Goal: Task Accomplishment & Management: Manage account settings

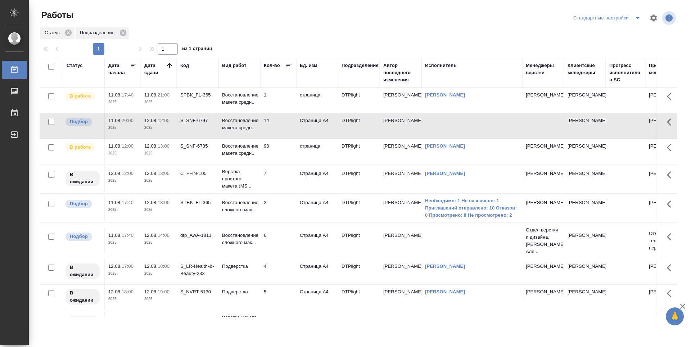
click at [280, 102] on td "1" at bounding box center [278, 100] width 36 height 25
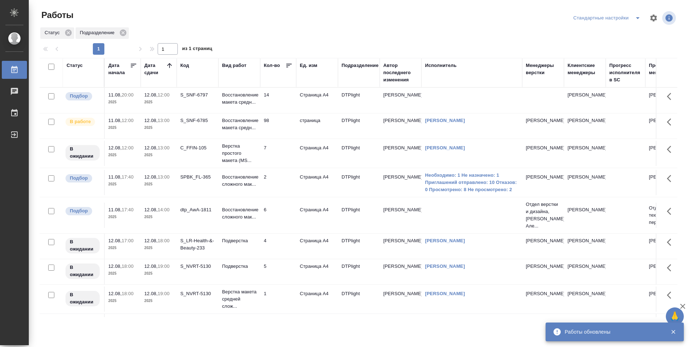
click at [281, 99] on td "14" at bounding box center [278, 100] width 36 height 25
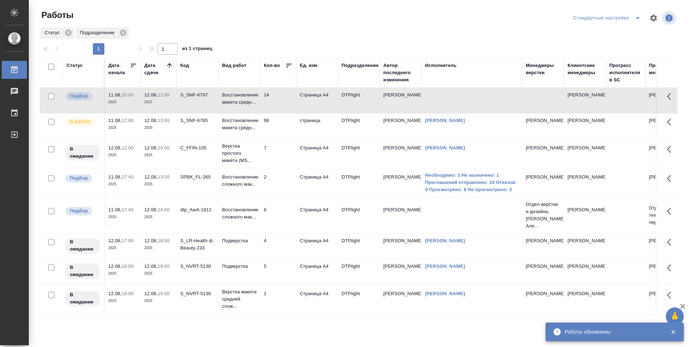
click at [282, 99] on td "14" at bounding box center [278, 100] width 36 height 25
click at [196, 113] on td "SPBK_FL-365" at bounding box center [198, 100] width 42 height 25
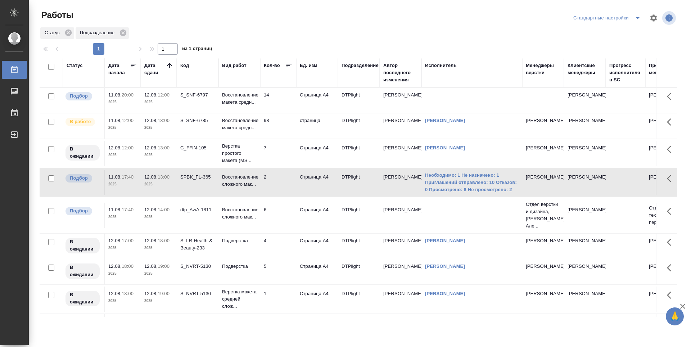
click at [194, 113] on td "dtp_AwA-1811" at bounding box center [198, 100] width 42 height 25
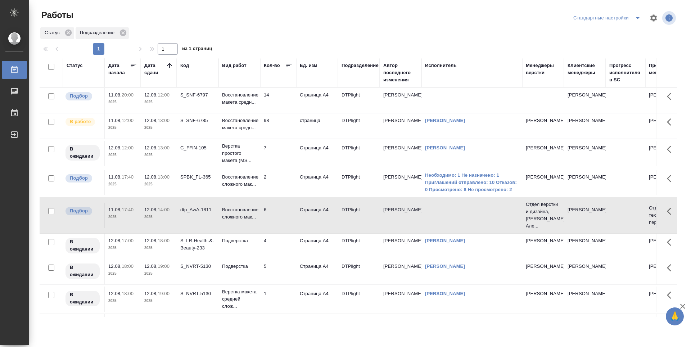
click at [199, 113] on td "C_FFIN-105" at bounding box center [198, 100] width 42 height 25
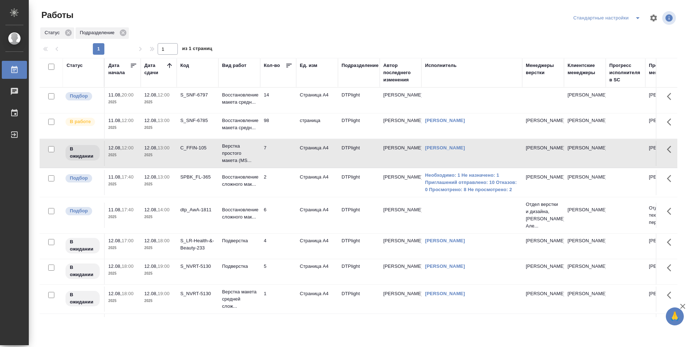
click at [200, 113] on td "S_SNF-6785" at bounding box center [198, 100] width 42 height 25
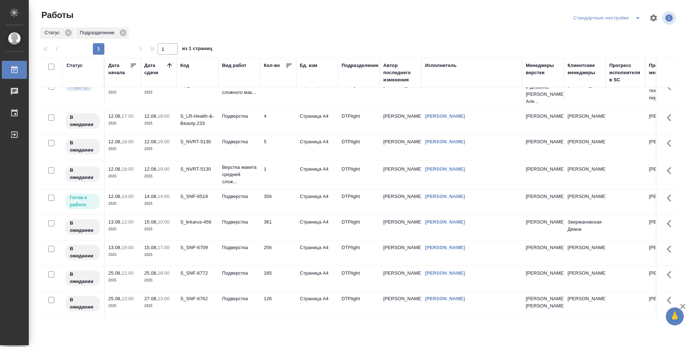
scroll to position [141, 0]
click at [161, 226] on p "2025" at bounding box center [158, 229] width 29 height 7
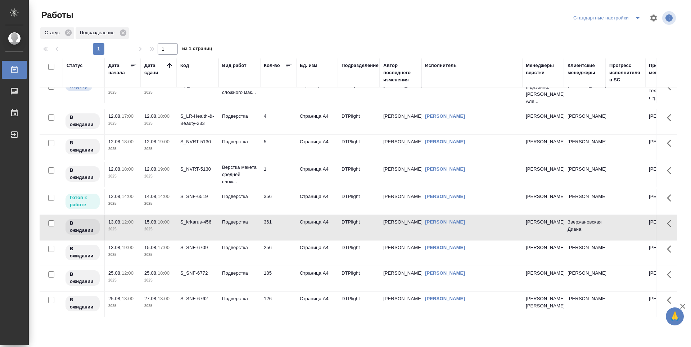
click at [162, 251] on p "2025" at bounding box center [158, 254] width 29 height 7
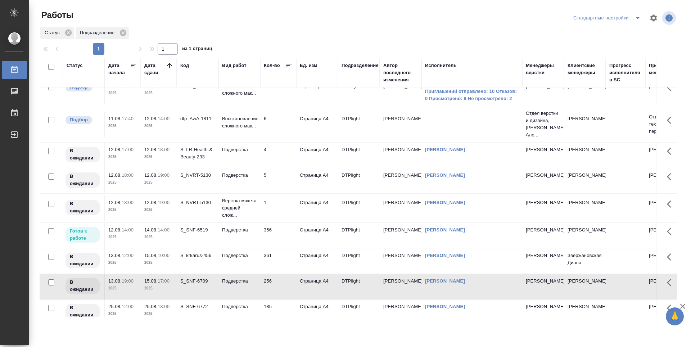
scroll to position [108, 0]
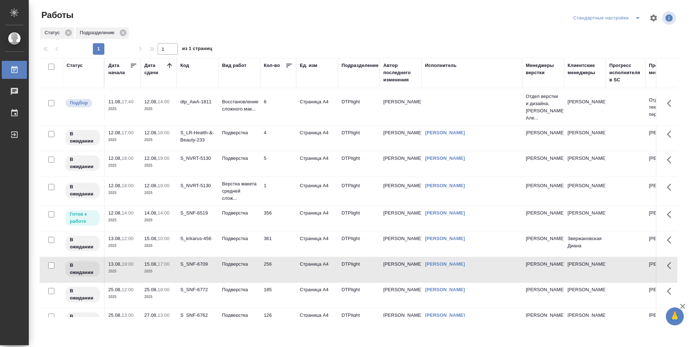
click at [412, 22] on div at bounding box center [361, 17] width 215 height 17
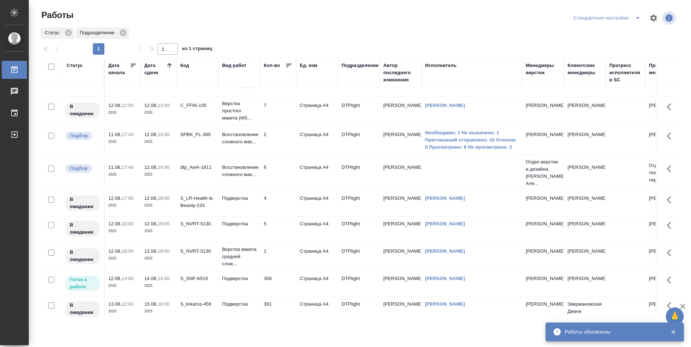
scroll to position [0, 0]
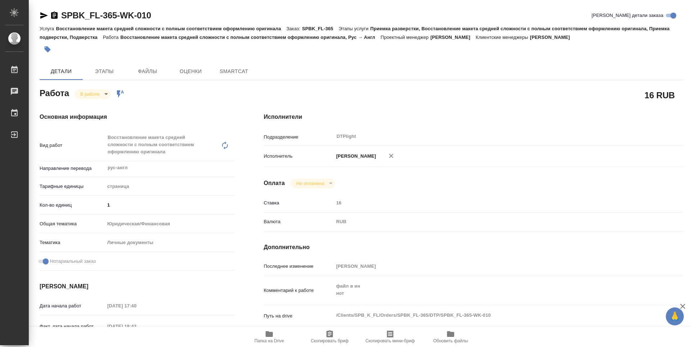
type textarea "x"
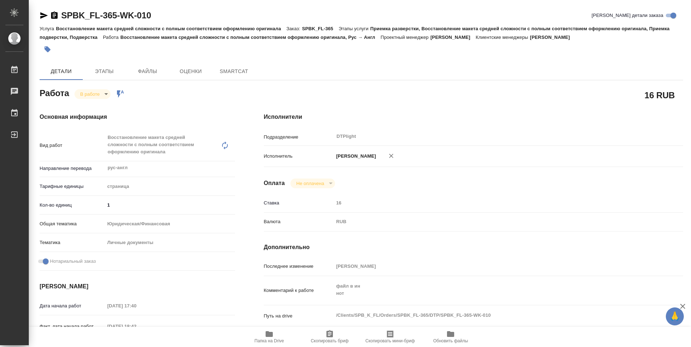
type textarea "x"
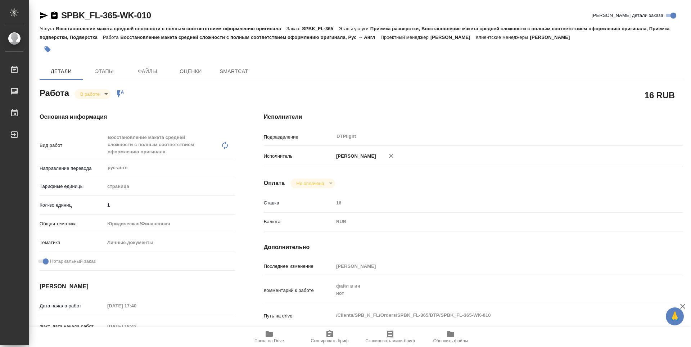
type textarea "x"
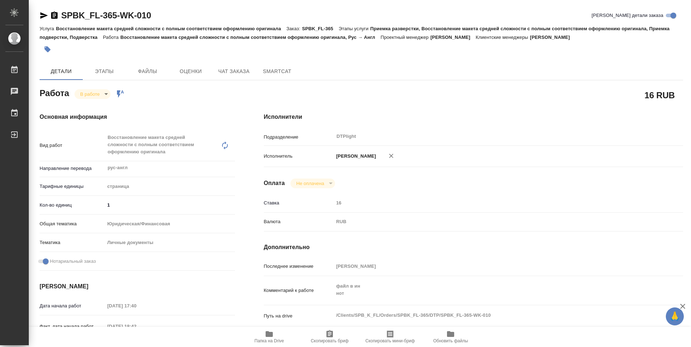
type textarea "x"
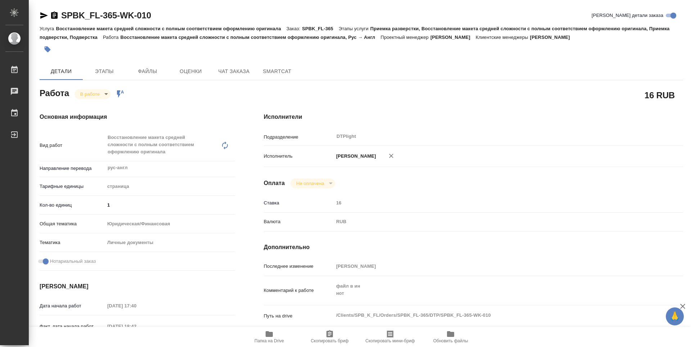
type textarea "x"
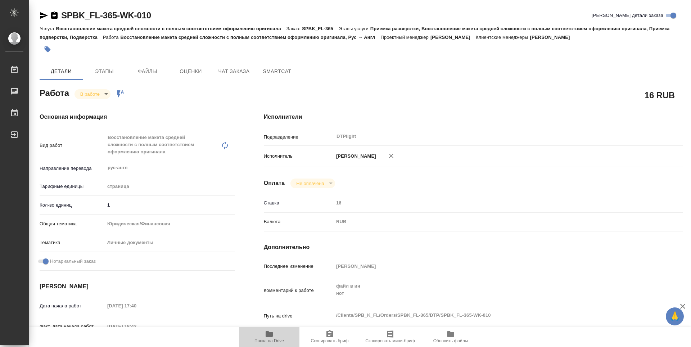
click at [268, 338] on span "Папка на Drive" at bounding box center [269, 340] width 30 height 5
click at [99, 96] on body "🙏 .cls-1 fill:#fff; AWATERA Guselnikov Roman Работы 0 Чаты График Выйти SPBK_FL…" at bounding box center [345, 173] width 691 height 347
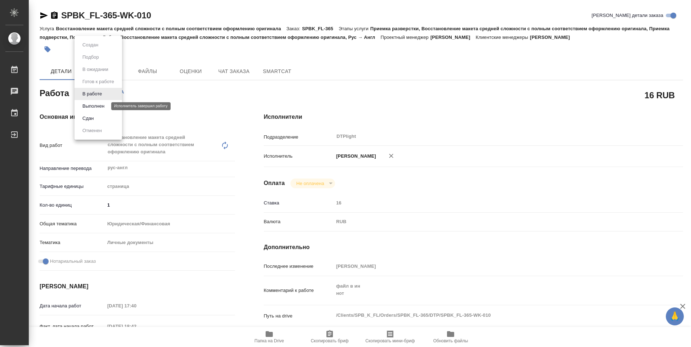
click at [96, 108] on button "Выполнен" at bounding box center [93, 106] width 26 height 8
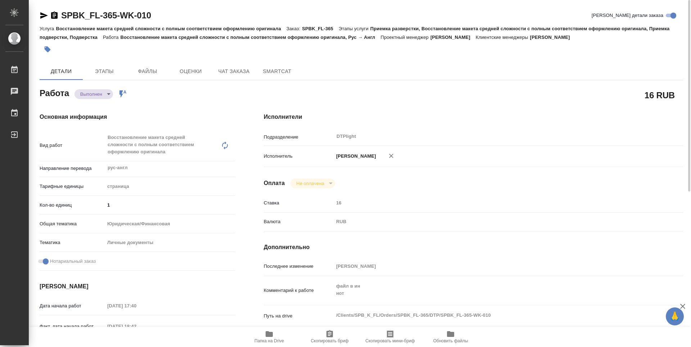
type textarea "x"
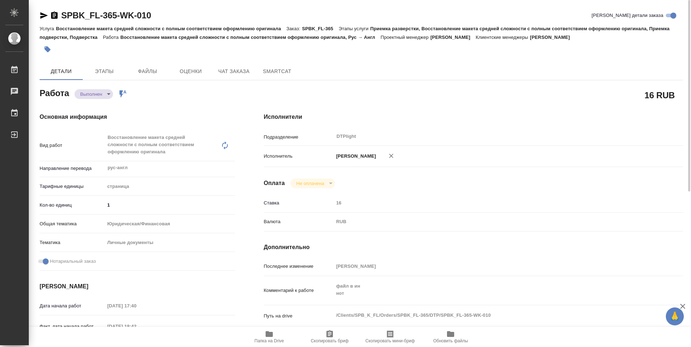
type textarea "x"
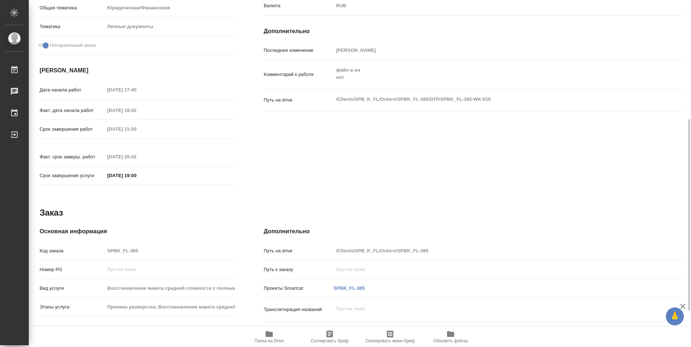
type textarea "x"
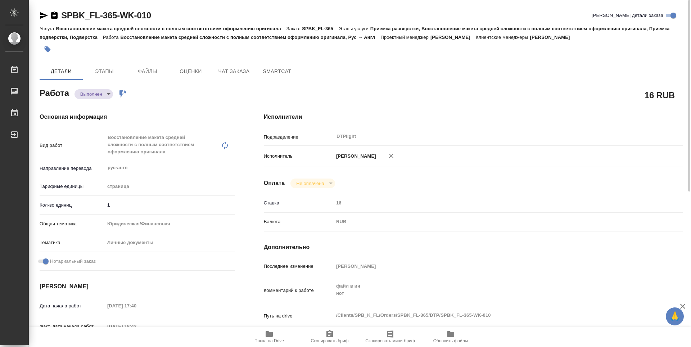
click at [57, 14] on icon "button" at bounding box center [54, 15] width 6 height 7
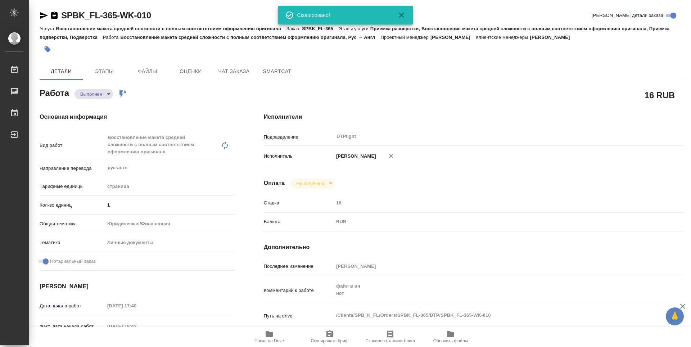
type textarea "x"
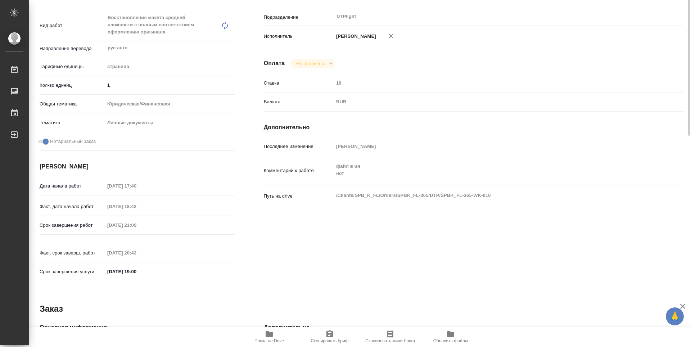
scroll to position [41, 0]
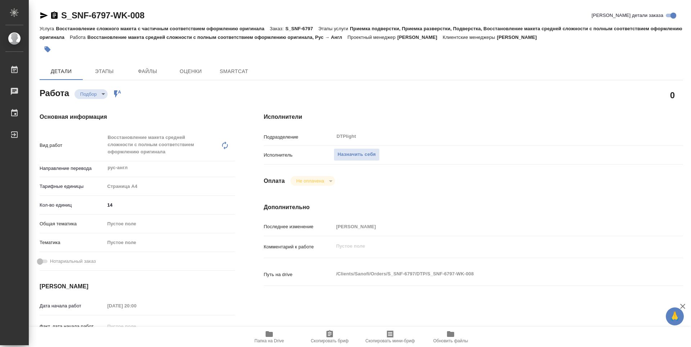
type textarea "x"
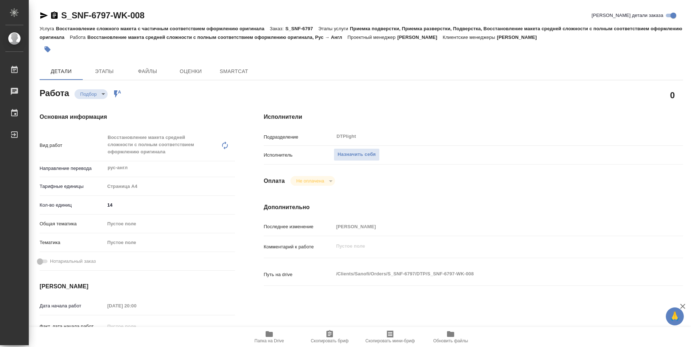
type textarea "x"
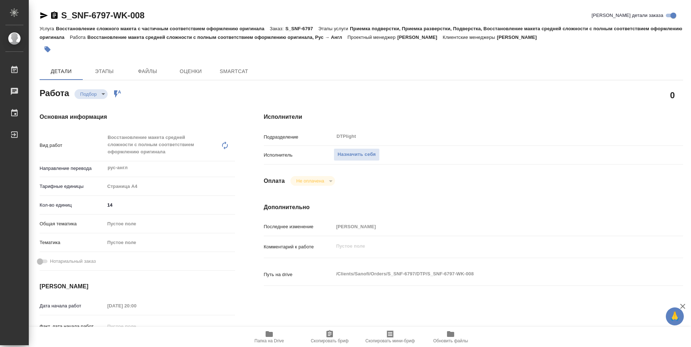
type textarea "x"
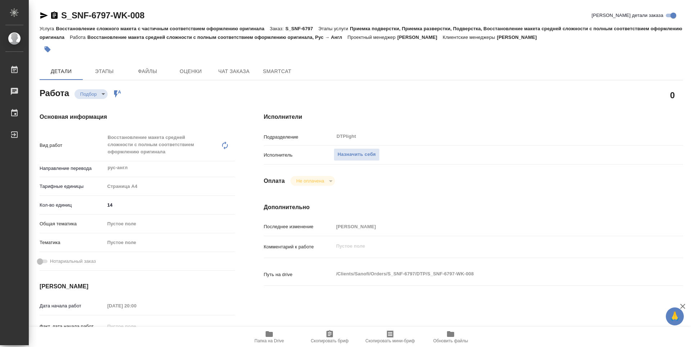
type textarea "x"
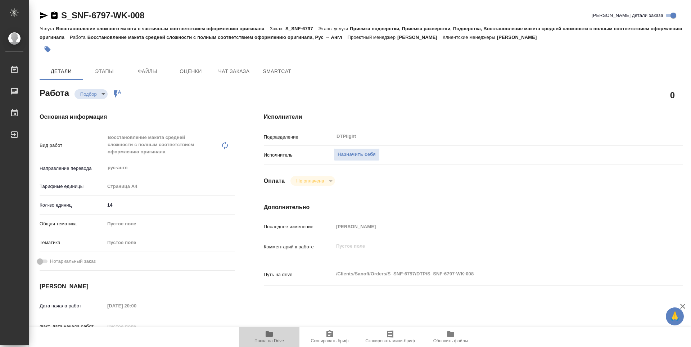
click at [269, 340] on span "Папка на Drive" at bounding box center [269, 340] width 30 height 5
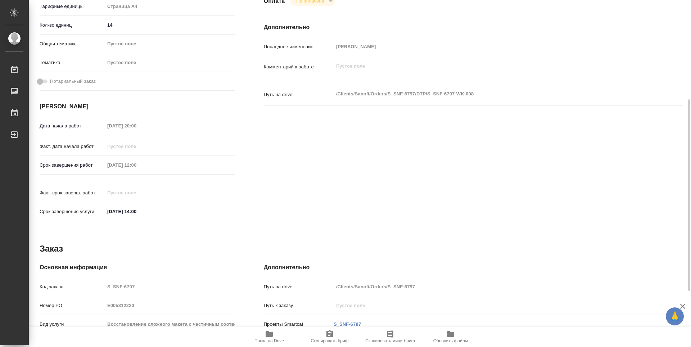
type textarea "x"
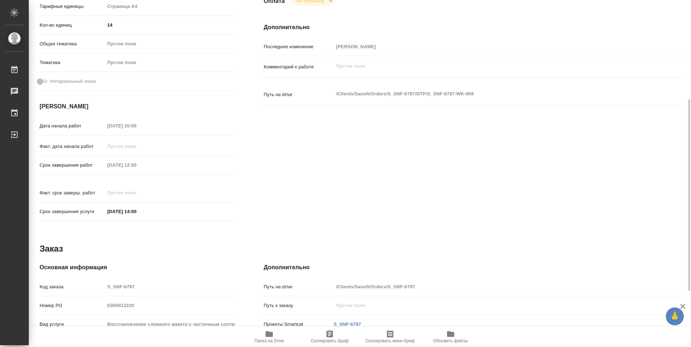
scroll to position [216, 0]
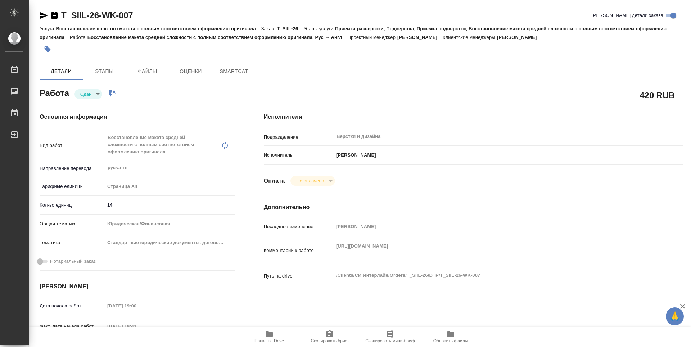
type textarea "x"
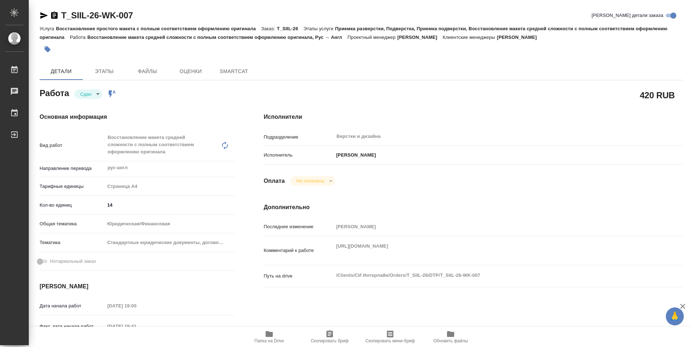
type textarea "x"
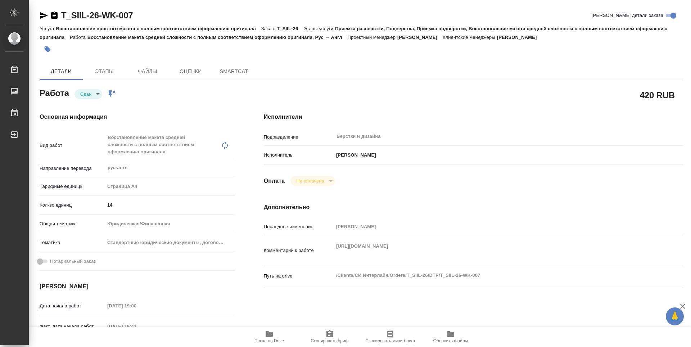
type textarea "x"
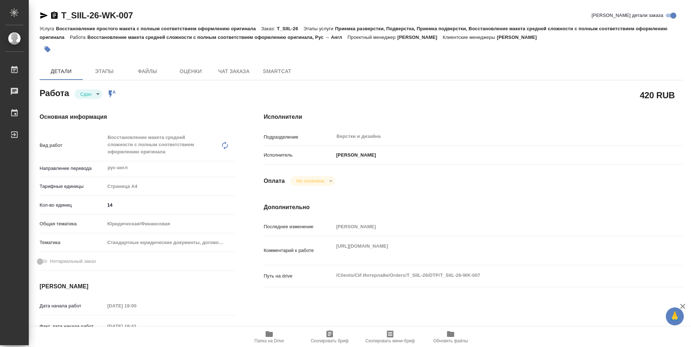
type textarea "x"
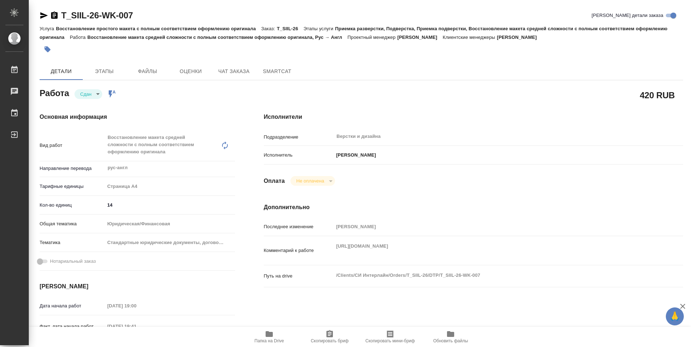
type textarea "x"
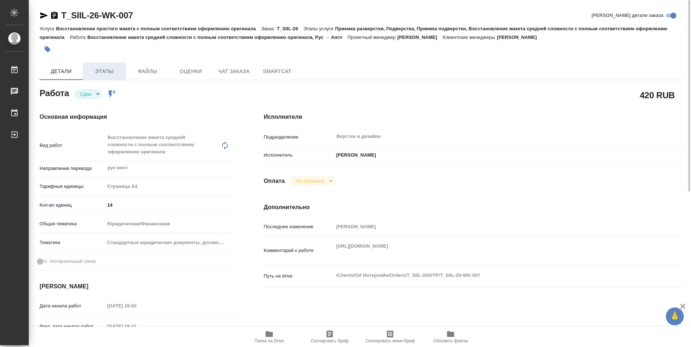
click at [112, 69] on span "Этапы" at bounding box center [104, 71] width 35 height 9
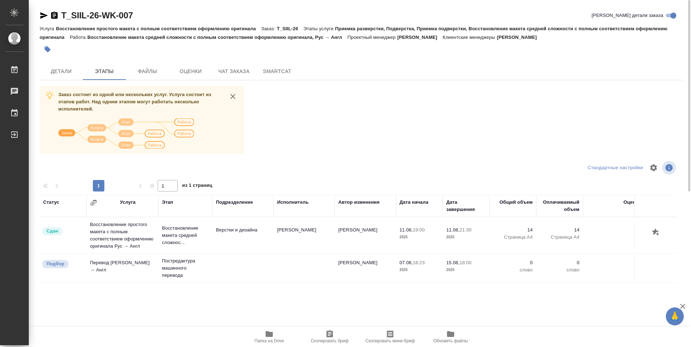
click at [297, 232] on td "Корзун Ольга Александровна" at bounding box center [304, 235] width 61 height 25
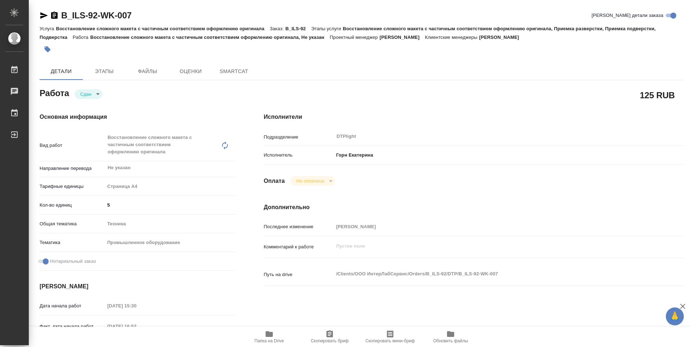
type textarea "x"
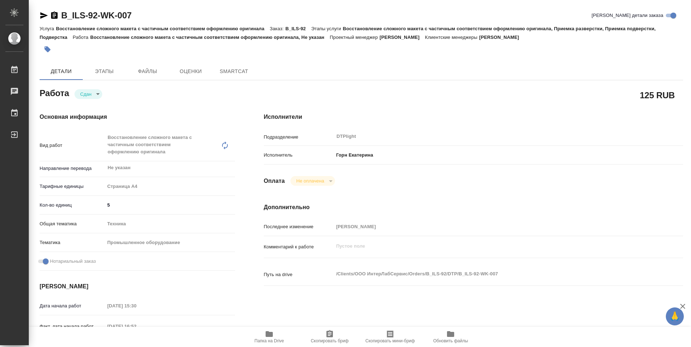
type textarea "x"
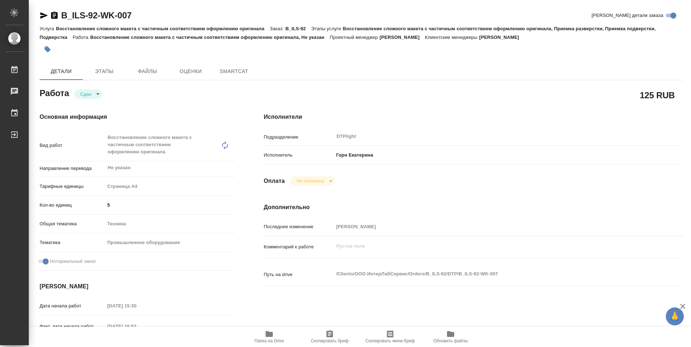
type textarea "x"
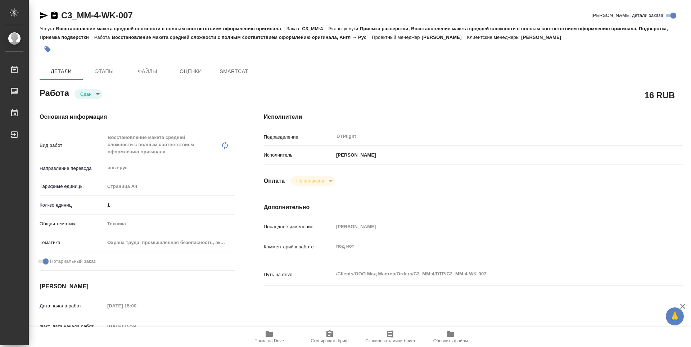
type textarea "x"
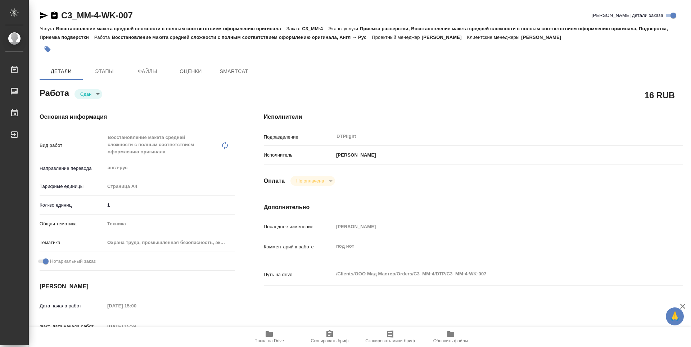
type textarea "x"
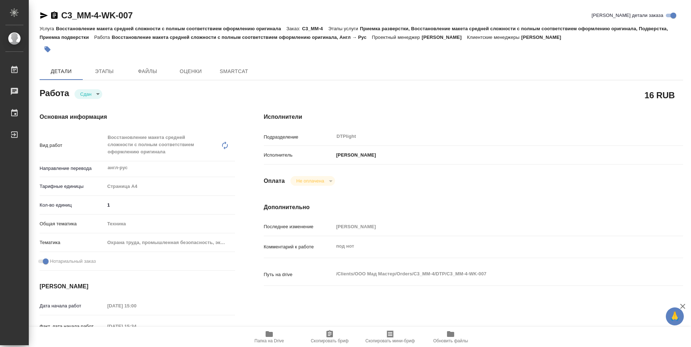
type textarea "x"
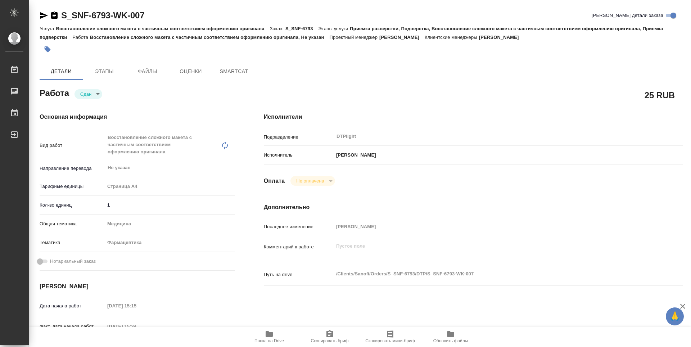
type textarea "x"
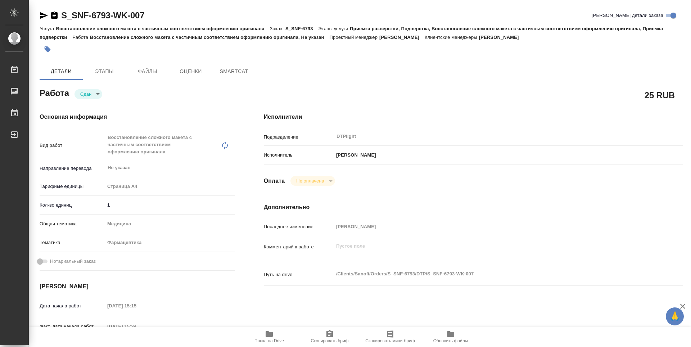
type textarea "x"
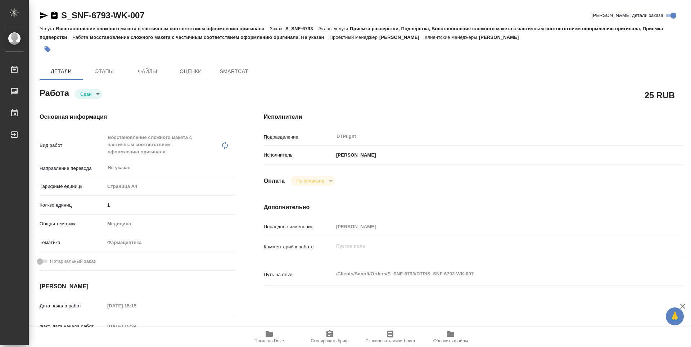
type textarea "x"
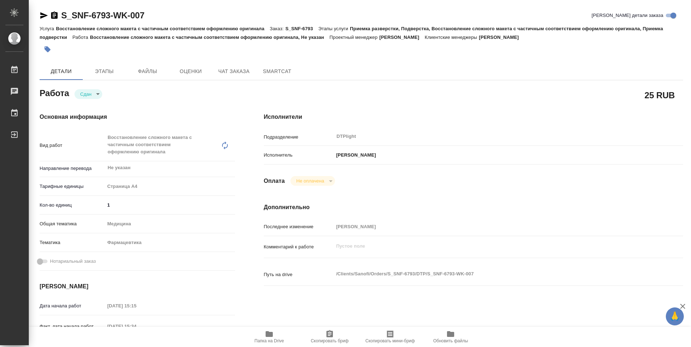
type textarea "x"
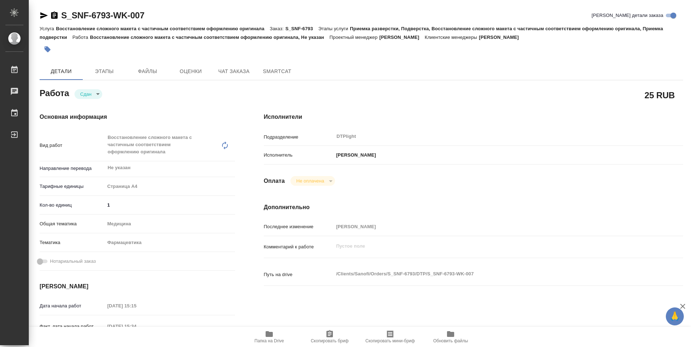
type textarea "x"
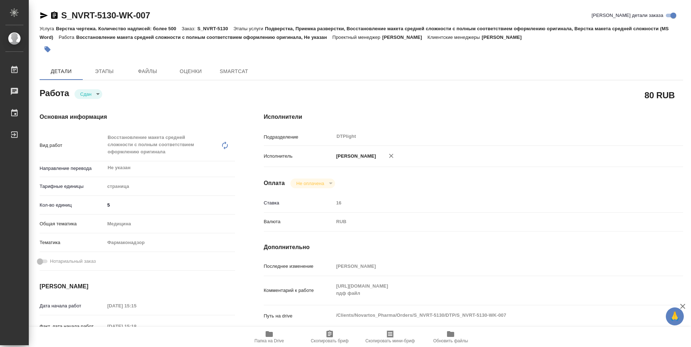
type textarea "x"
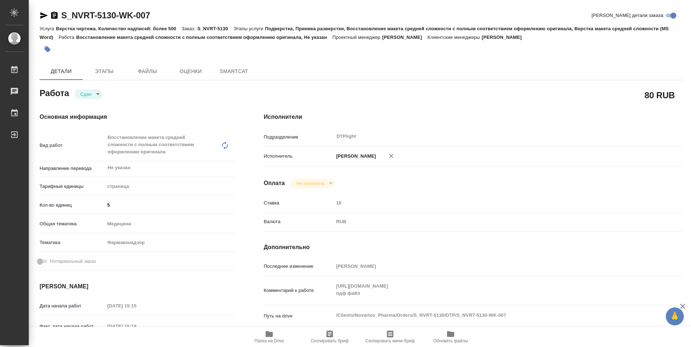
type textarea "x"
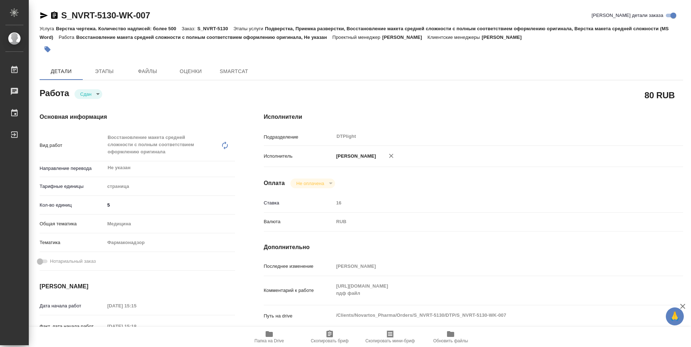
type textarea "x"
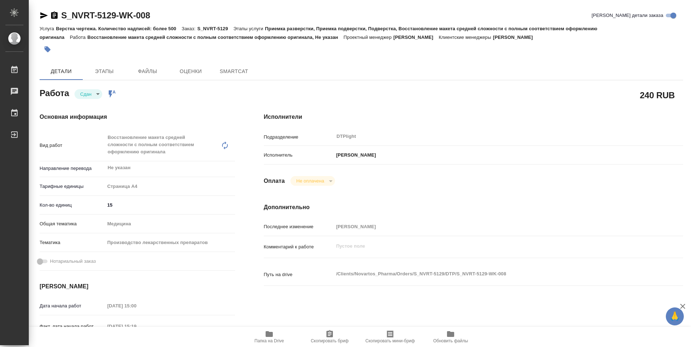
type textarea "x"
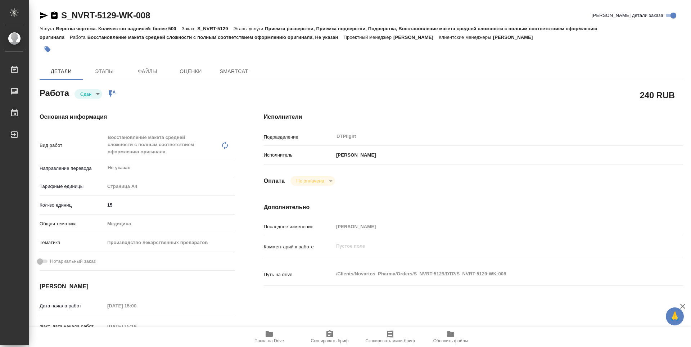
type textarea "x"
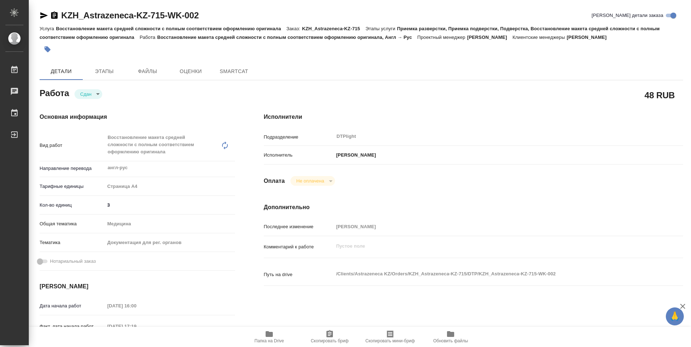
type textarea "x"
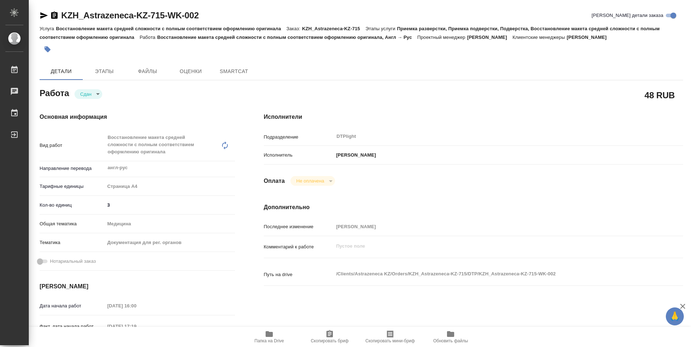
type textarea "x"
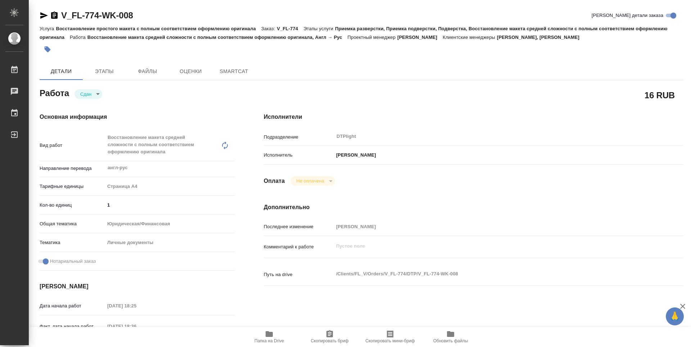
type textarea "x"
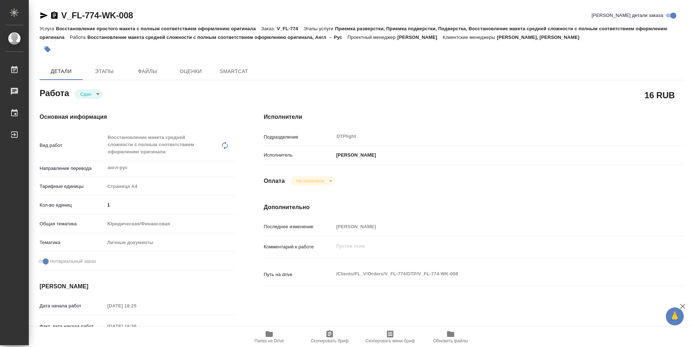
type textarea "x"
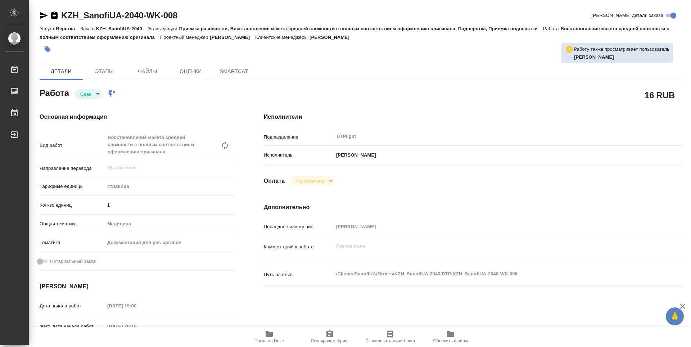
type textarea "x"
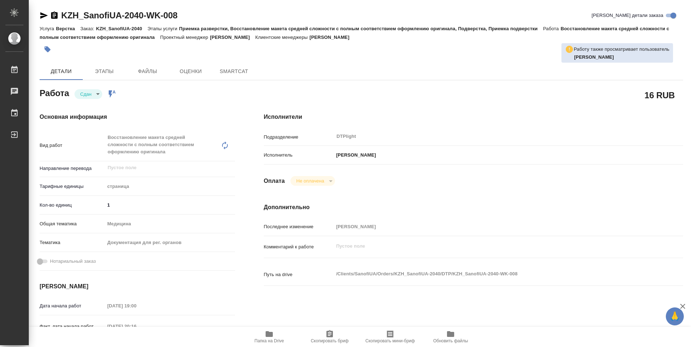
type textarea "x"
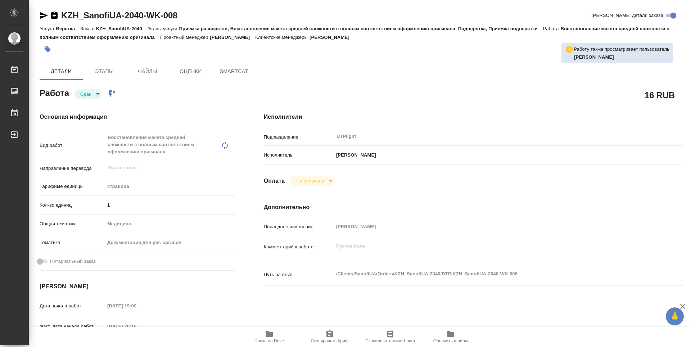
type textarea "x"
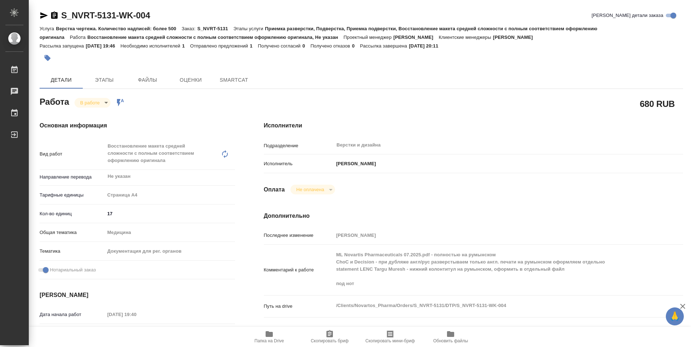
type textarea "x"
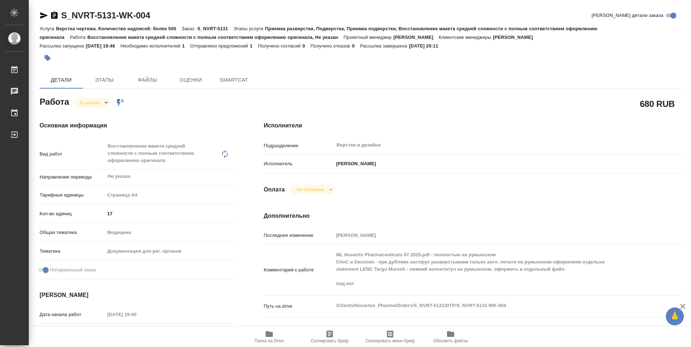
type textarea "x"
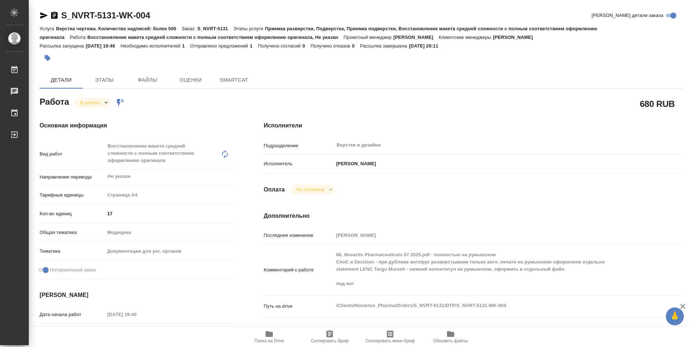
type textarea "x"
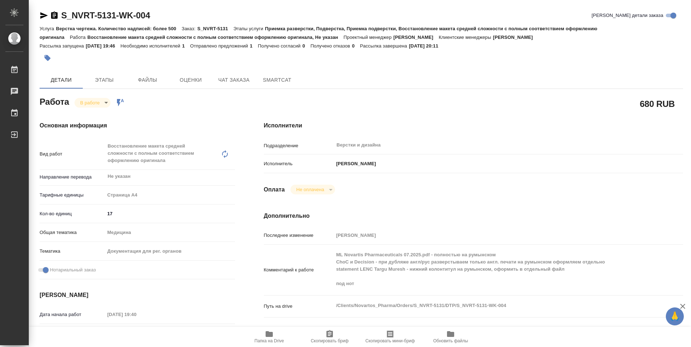
type textarea "x"
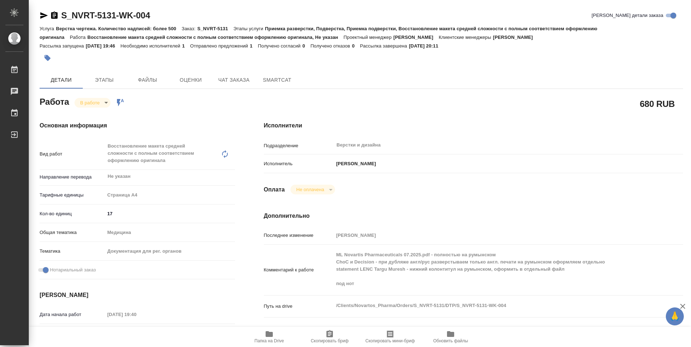
type textarea "x"
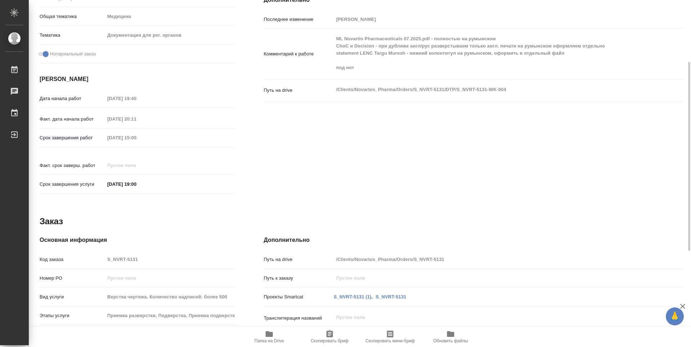
scroll to position [36, 0]
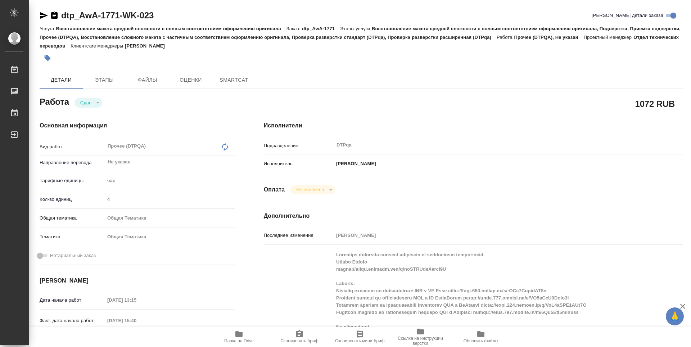
type textarea "x"
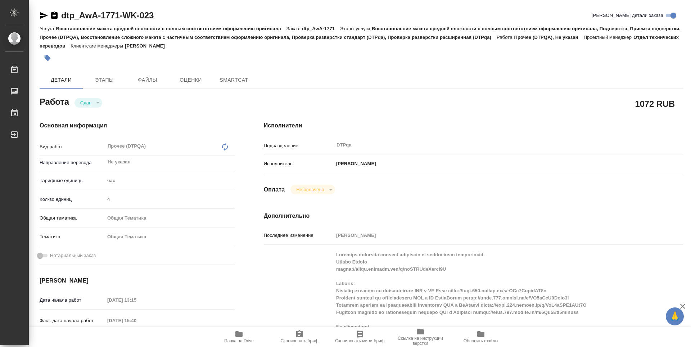
type textarea "x"
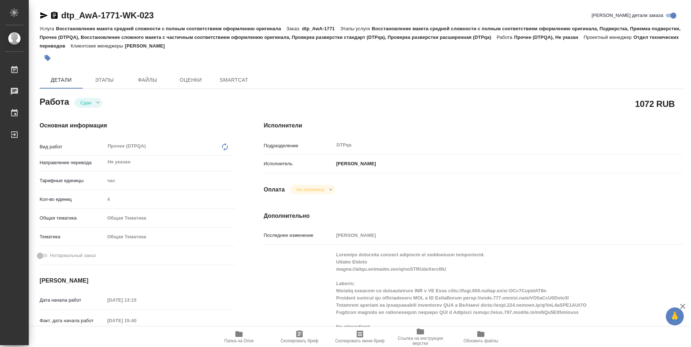
type textarea "x"
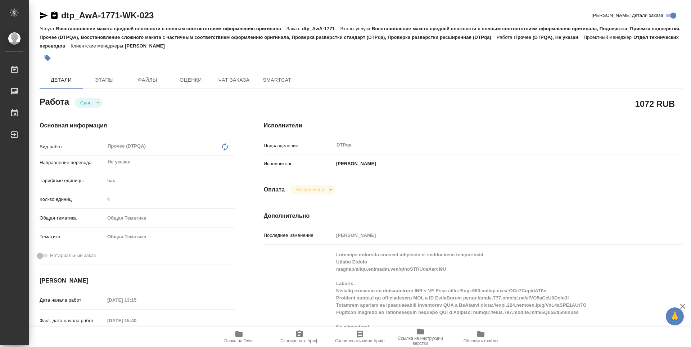
scroll to position [36, 0]
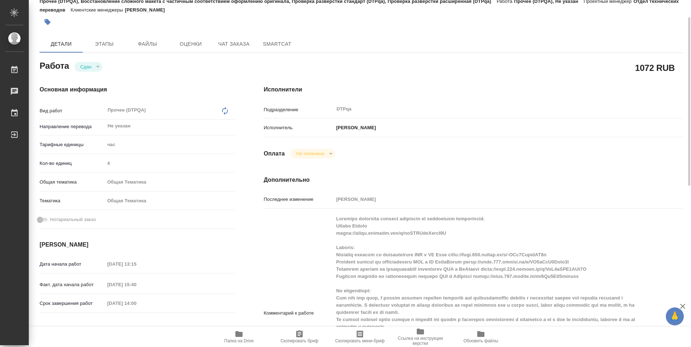
type textarea "x"
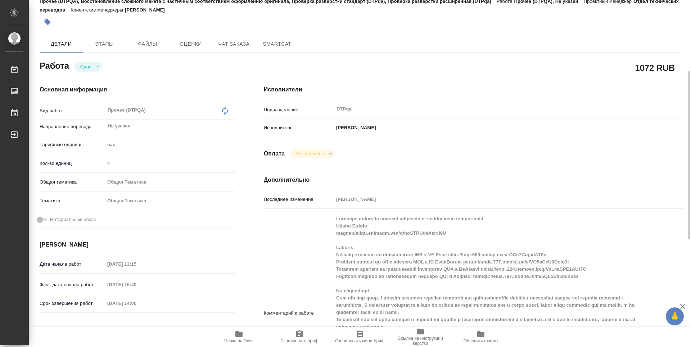
scroll to position [108, 0]
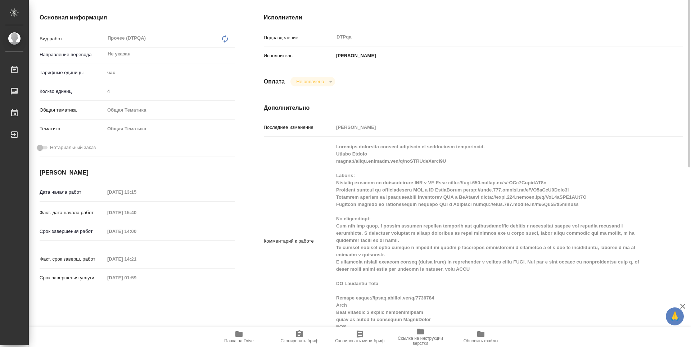
type textarea "x"
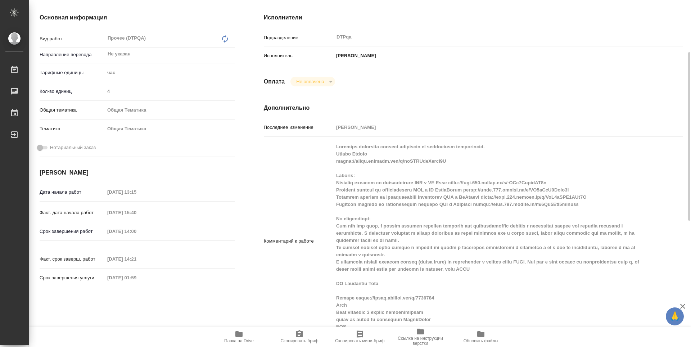
scroll to position [144, 0]
